Goal: Task Accomplishment & Management: Use online tool/utility

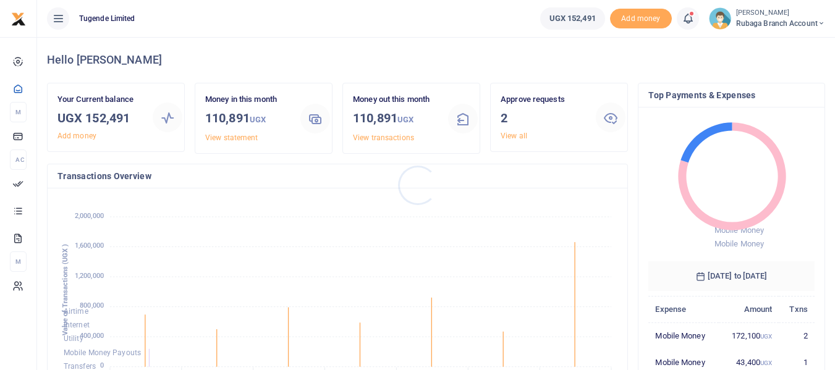
scroll to position [164, 157]
click at [412, 188] on div "Airtime Internet Utility Mobile Money Payouts Transfers Deposits Cards January …" at bounding box center [338, 300] width 580 height 224
click at [510, 134] on link "View all" at bounding box center [513, 136] width 27 height 9
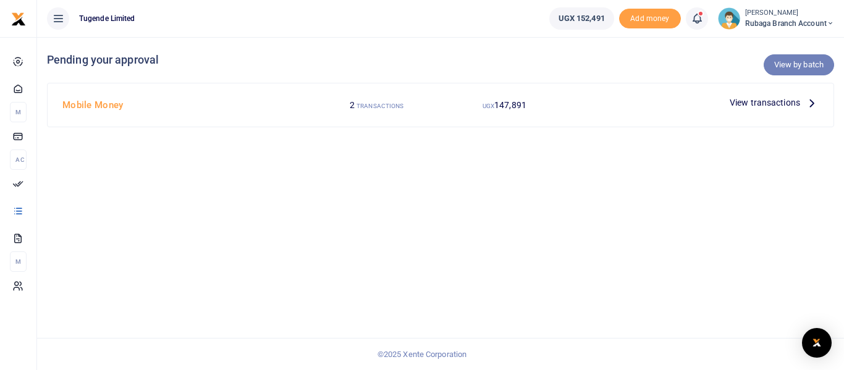
click at [797, 64] on link "View by batch" at bounding box center [799, 64] width 70 height 21
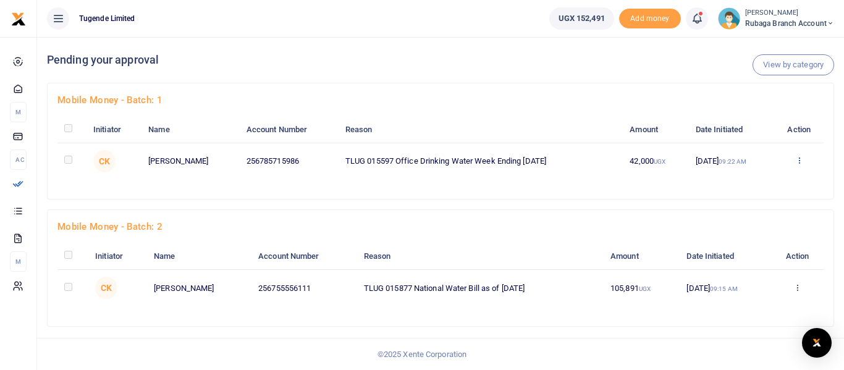
click at [800, 161] on icon at bounding box center [799, 160] width 8 height 9
click at [737, 180] on link "Approve" at bounding box center [755, 180] width 98 height 17
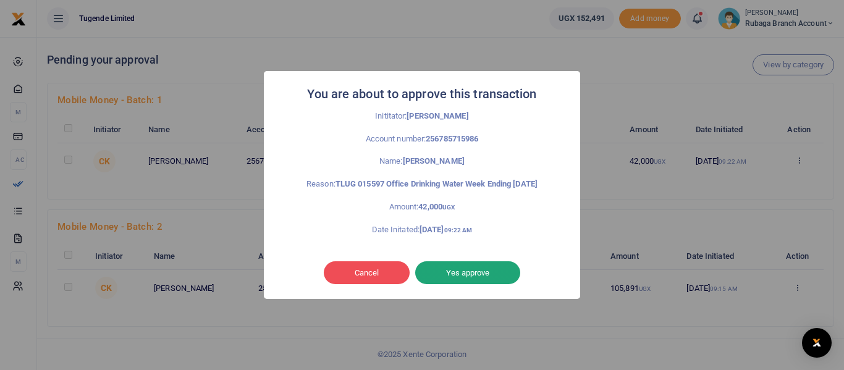
click at [460, 266] on button "Yes approve" at bounding box center [467, 272] width 105 height 23
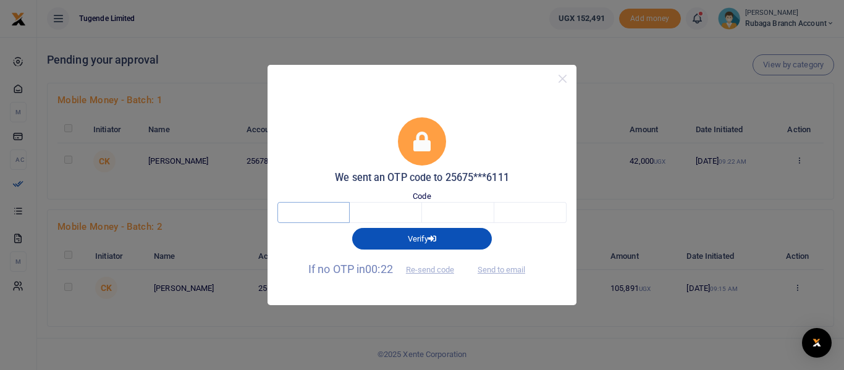
click at [312, 209] on input "text" at bounding box center [313, 212] width 72 height 21
type input "8"
type input "2"
type input "5"
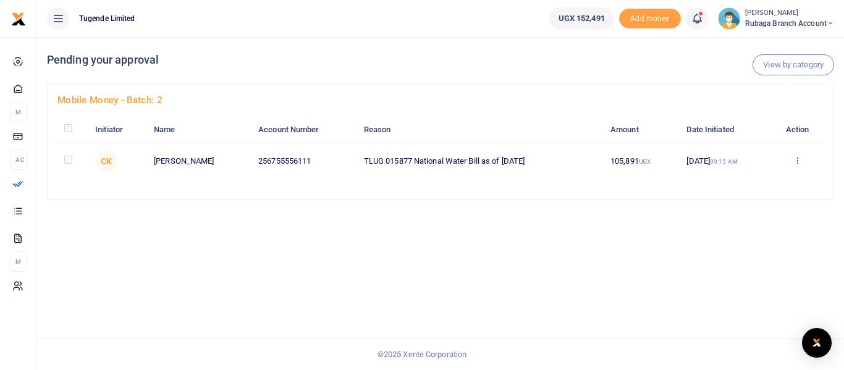
click at [799, 161] on icon at bounding box center [797, 160] width 8 height 9
click at [743, 185] on link "Approve" at bounding box center [753, 180] width 98 height 17
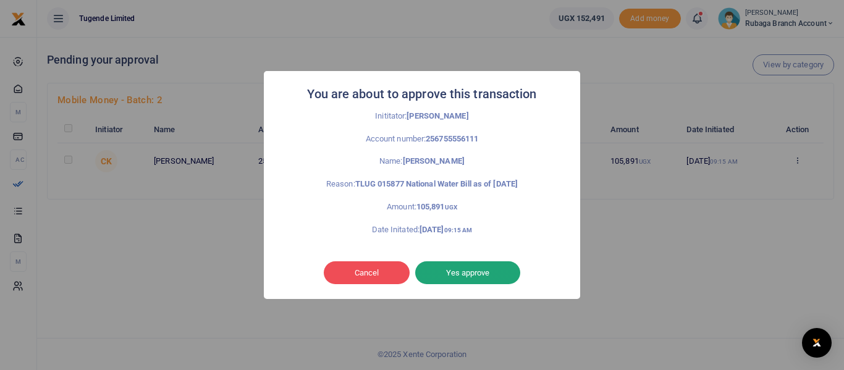
click at [463, 270] on button "Yes approve" at bounding box center [467, 272] width 105 height 23
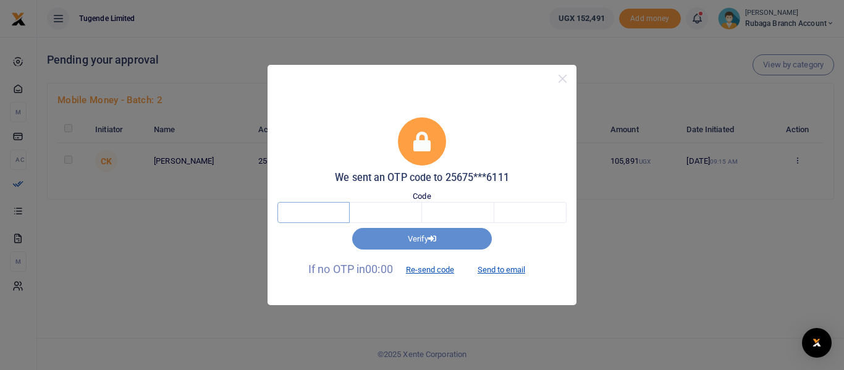
click at [323, 209] on input "text" at bounding box center [313, 212] width 72 height 21
type input "4"
type input "8"
type input "5"
type input "3"
